Goal: Task Accomplishment & Management: Use online tool/utility

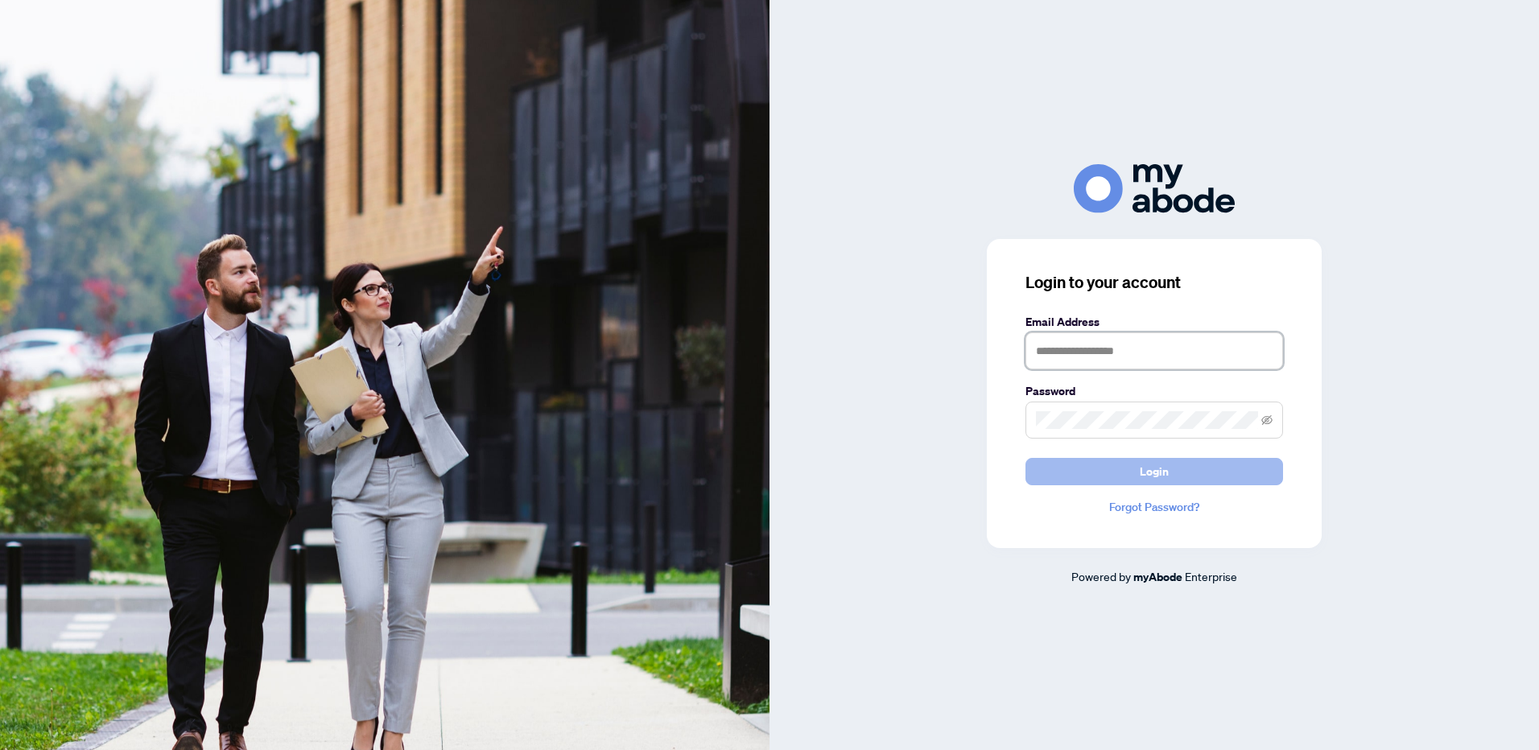
type input "**********"
click at [1186, 466] on button "Login" at bounding box center [1154, 471] width 258 height 27
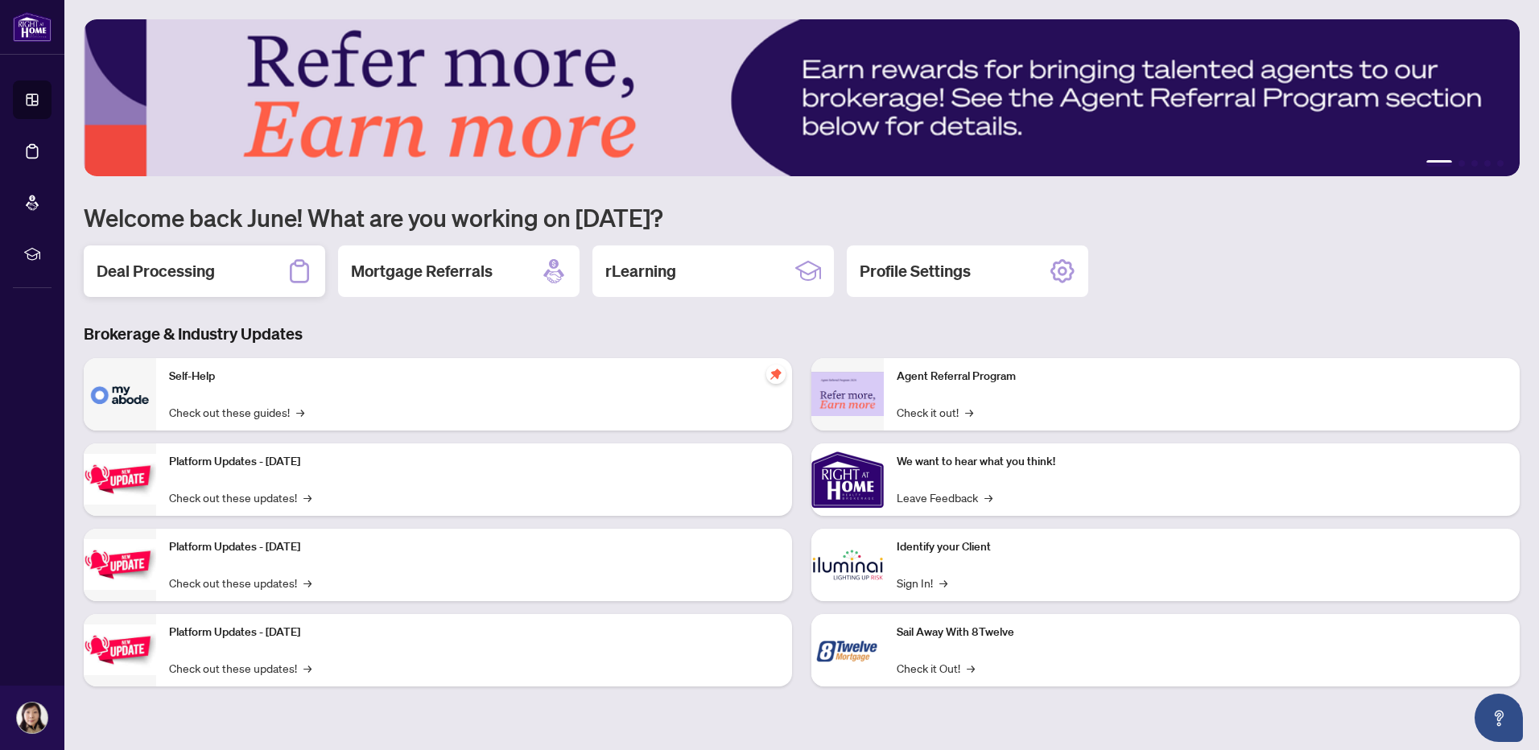
click at [188, 270] on h2 "Deal Processing" at bounding box center [156, 271] width 118 height 23
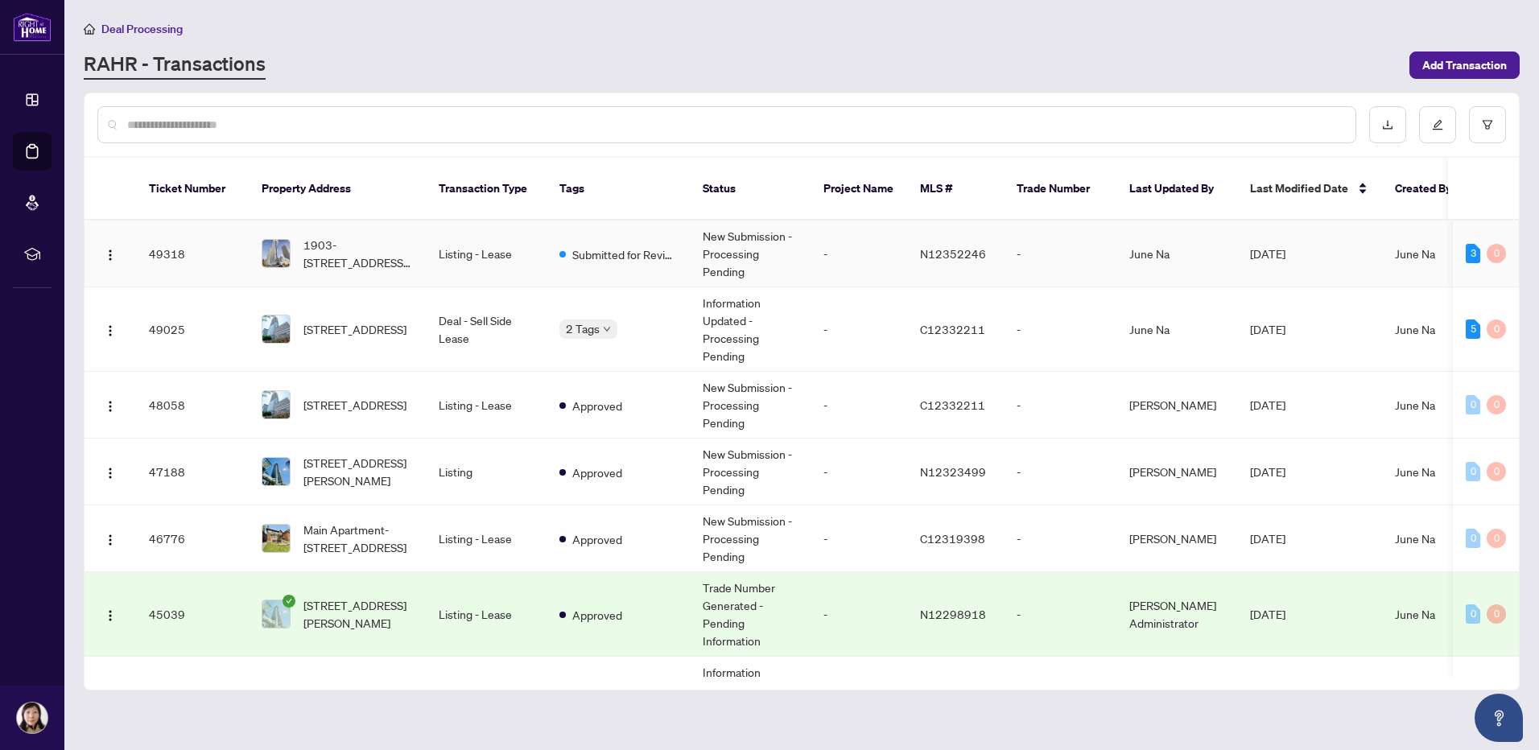
drag, startPoint x: 1512, startPoint y: 241, endPoint x: 1512, endPoint y: 254, distance: 13.7
click at [1512, 254] on td "3 0" at bounding box center [1486, 254] width 66 height 67
drag, startPoint x: 1519, startPoint y: 244, endPoint x: 1519, endPoint y: 264, distance: 20.1
click at [1519, 264] on div "Ticket Number Property Address Transaction Type Tags Status Project Name MLS # …" at bounding box center [802, 392] width 1436 height 598
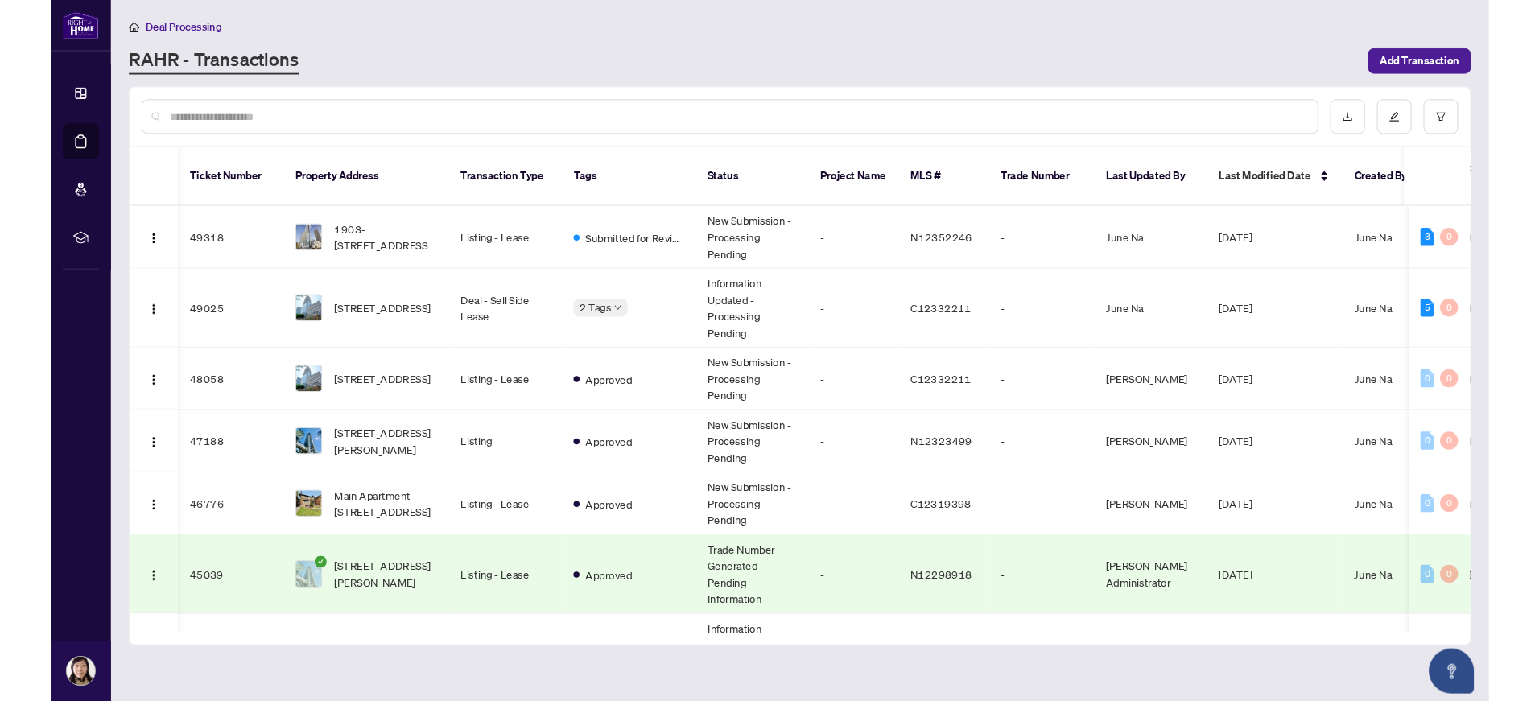
scroll to position [0, 143]
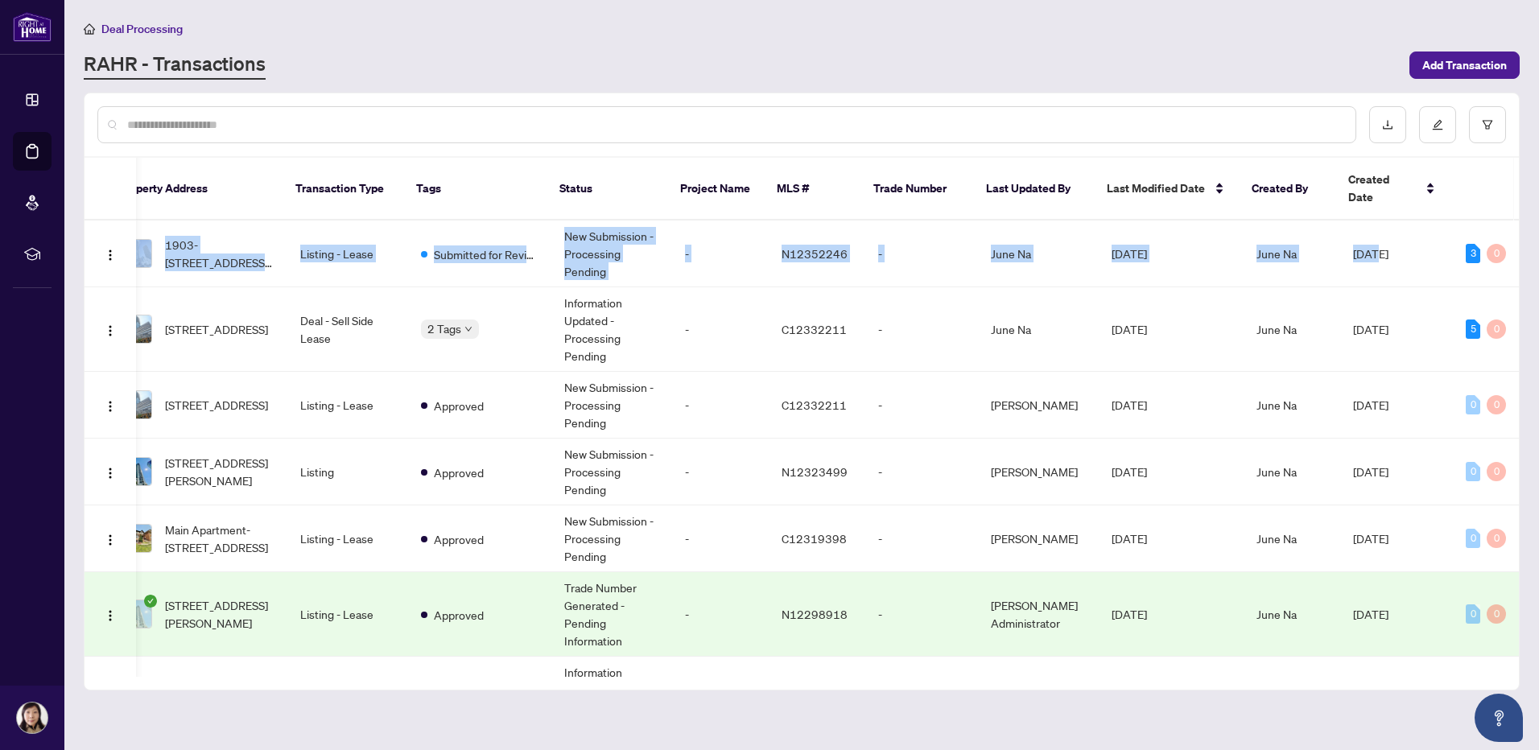
drag, startPoint x: 1519, startPoint y: 262, endPoint x: 1518, endPoint y: 307, distance: 44.3
click at [1518, 307] on div "Ticket Number Property Address Transaction Type Tags Status Project Name MLS # …" at bounding box center [802, 392] width 1436 height 598
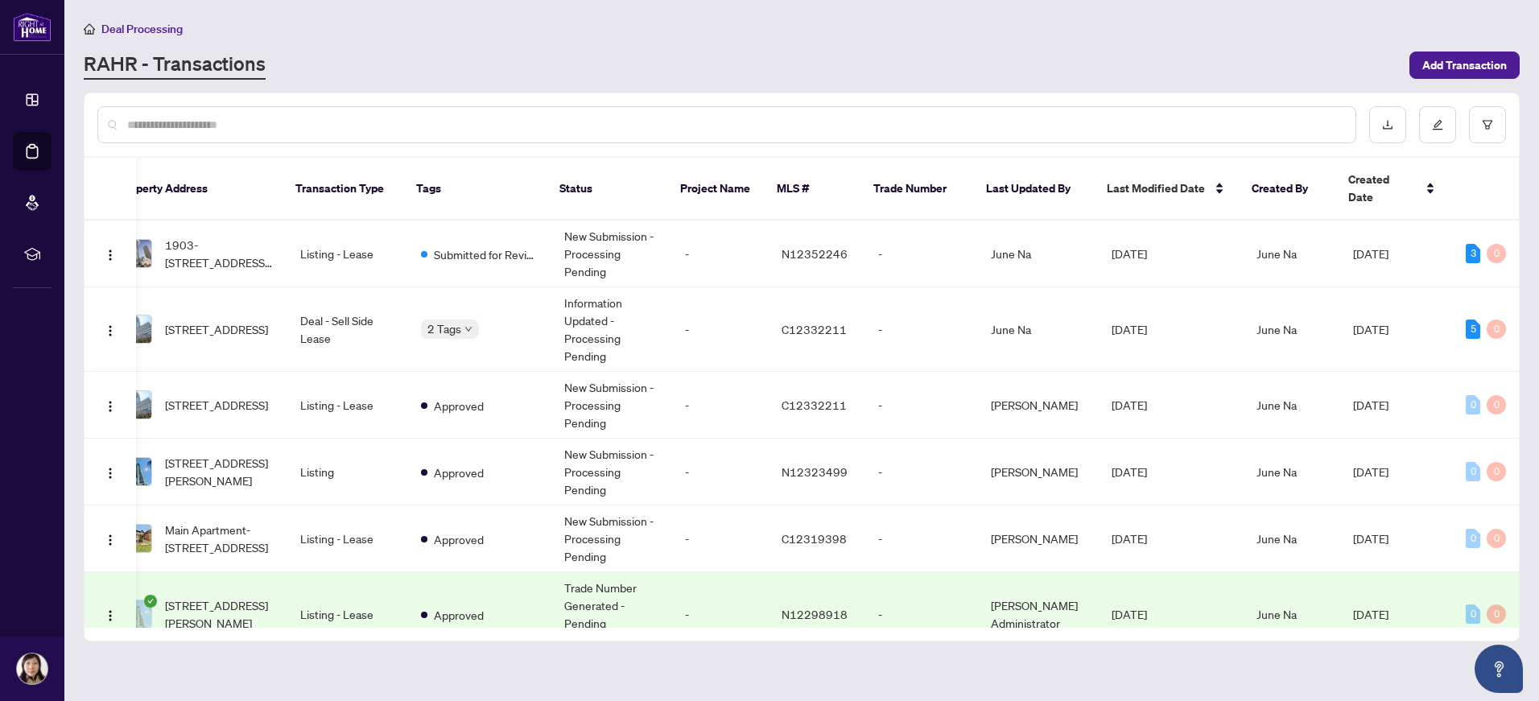
click at [1479, 177] on th at bounding box center [1481, 189] width 66 height 63
